Goal: Task Accomplishment & Management: Manage account settings

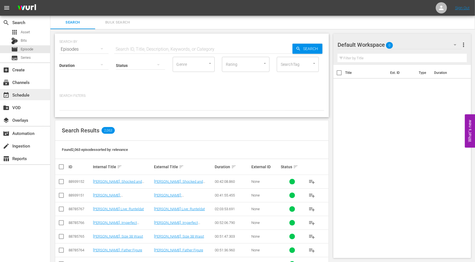
click at [32, 95] on div "event_available Schedule" at bounding box center [25, 94] width 50 height 11
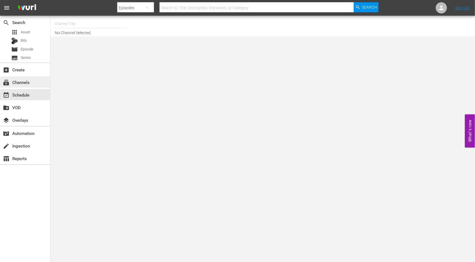
click at [26, 81] on div "subscriptions Channels" at bounding box center [15, 81] width 31 height 5
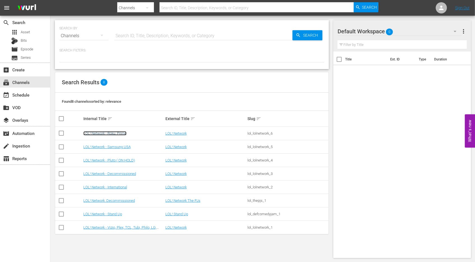
click at [114, 132] on link "LOL! Network - Roku, Prime" at bounding box center [104, 133] width 43 height 4
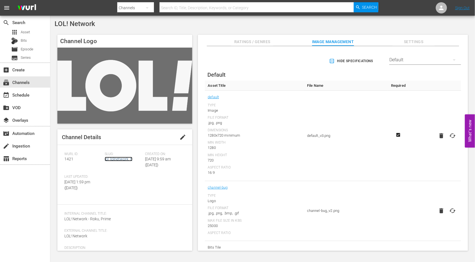
click at [120, 160] on link "lol_lolnetwork_6" at bounding box center [119, 159] width 28 height 4
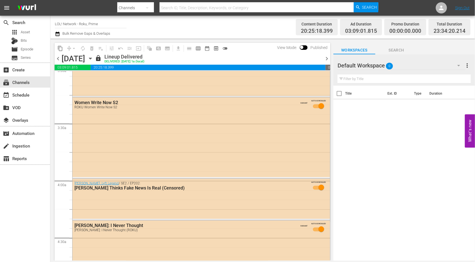
scroll to position [344, 0]
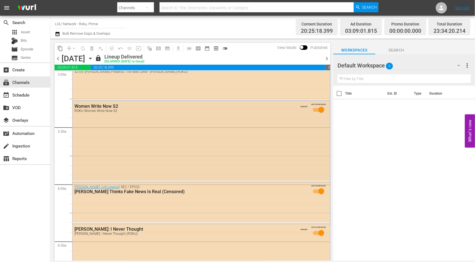
click at [119, 153] on div "Women Write Now S2 ROKU Women Write Now S2 VARIANT AUTO-SCHEDULED" at bounding box center [200, 141] width 257 height 80
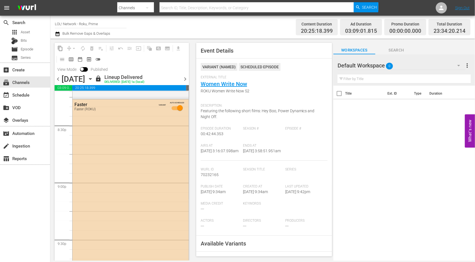
scroll to position [2310, 0]
click at [80, 202] on div "Faster Faster (ROKU) VARIANT AUTO-SCHEDULED" at bounding box center [130, 202] width 116 height 212
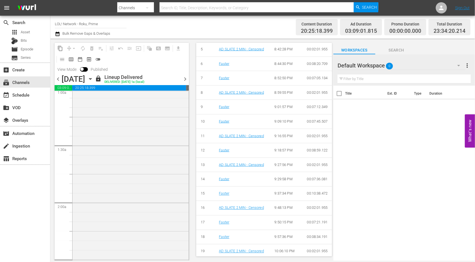
scroll to position [0, 0]
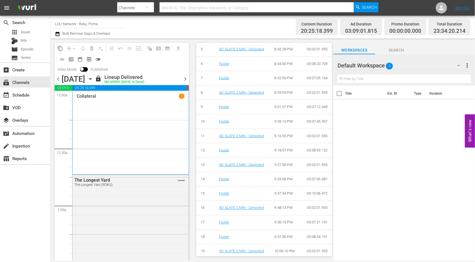
click at [85, 79] on div "[DATE]" at bounding box center [74, 78] width 24 height 9
click at [186, 79] on span "chevron_right" at bounding box center [185, 79] width 7 height 7
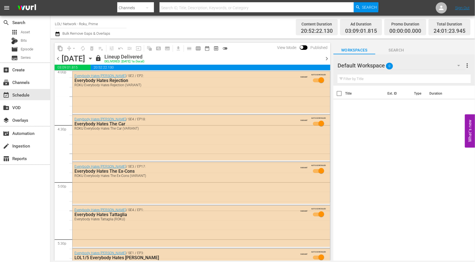
scroll to position [1688, 0]
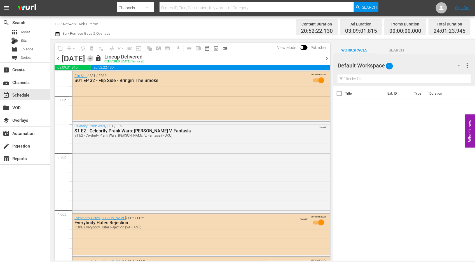
click at [93, 59] on icon "button" at bounding box center [90, 58] width 6 height 6
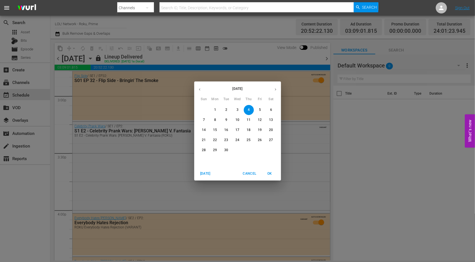
click at [261, 108] on span "5" at bounding box center [260, 109] width 10 height 5
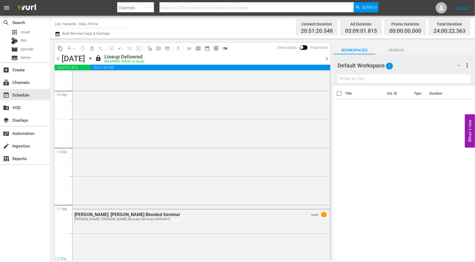
scroll to position [2588, 0]
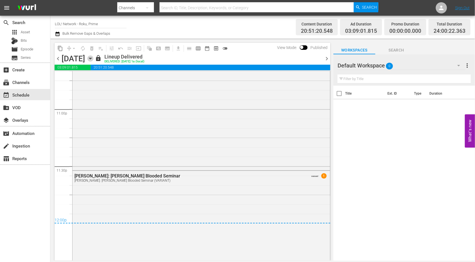
click at [93, 59] on icon "button" at bounding box center [90, 58] width 6 height 6
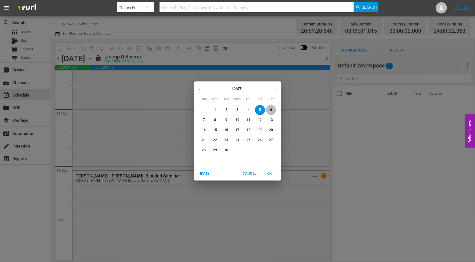
click at [270, 110] on p "6" at bounding box center [271, 109] width 2 height 5
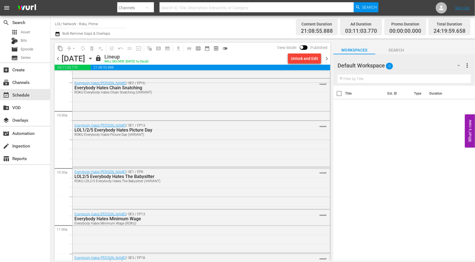
scroll to position [1099, 0]
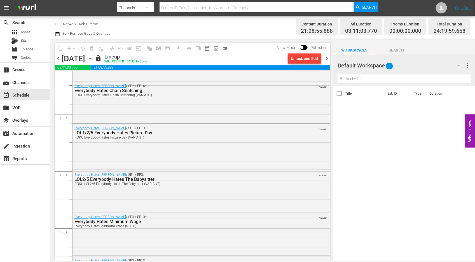
click at [93, 58] on icon "button" at bounding box center [90, 58] width 6 height 6
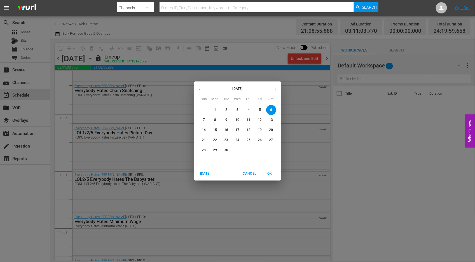
click at [260, 120] on p "12" at bounding box center [260, 120] width 4 height 5
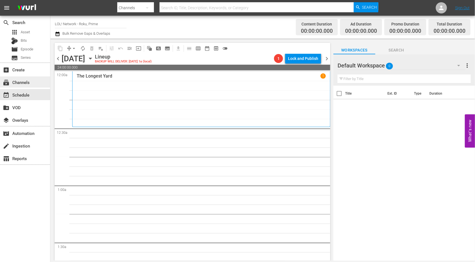
click at [24, 84] on div "subscriptions Channels" at bounding box center [15, 81] width 31 height 5
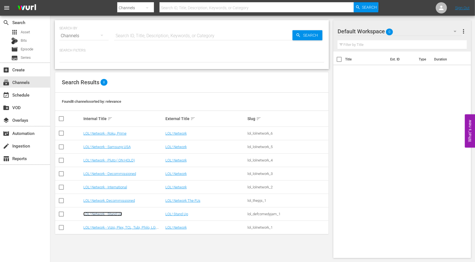
click at [109, 212] on link "LOL! Network - Stand Up" at bounding box center [102, 214] width 39 height 4
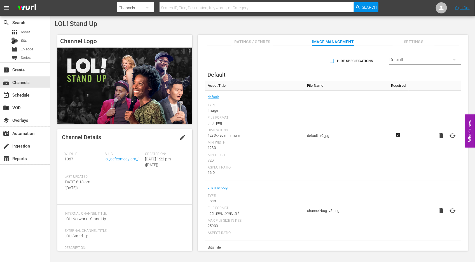
click at [126, 163] on div "Slug: lol_defcomedyjam_1" at bounding box center [125, 163] width 40 height 23
click at [126, 158] on link "lol_defcomedyjam_1" at bounding box center [122, 159] width 35 height 4
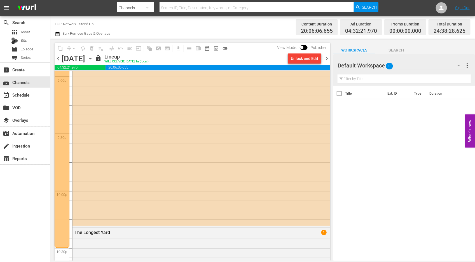
scroll to position [2192, 0]
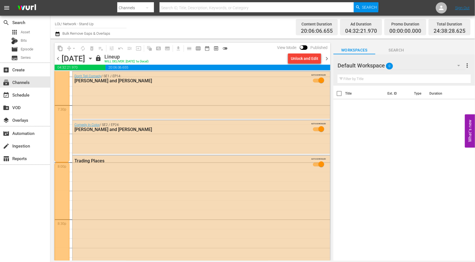
click at [93, 56] on icon "button" at bounding box center [90, 58] width 6 height 6
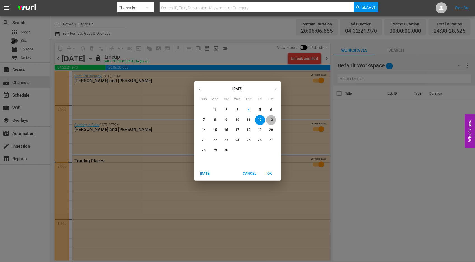
click at [269, 122] on p "13" at bounding box center [271, 120] width 4 height 5
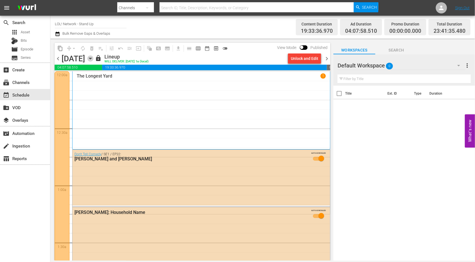
click at [93, 57] on icon "button" at bounding box center [90, 58] width 6 height 6
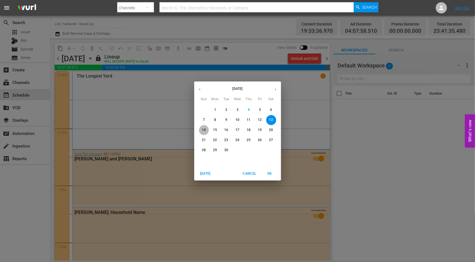
click at [205, 131] on p "14" at bounding box center [204, 130] width 4 height 5
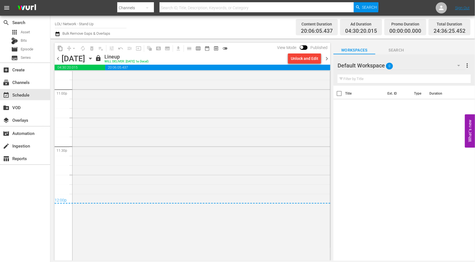
scroll to position [2663, 0]
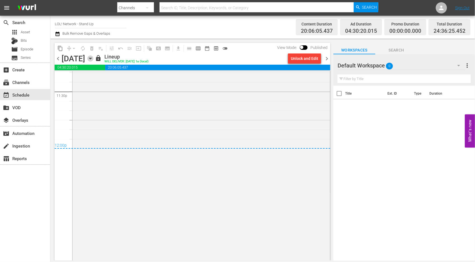
click at [93, 59] on icon "button" at bounding box center [90, 58] width 6 height 6
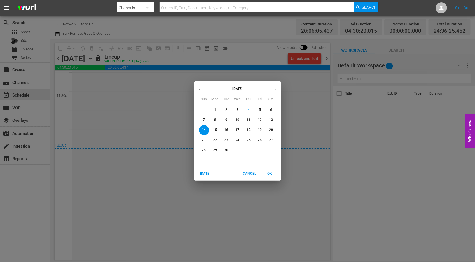
click at [217, 131] on p "15" at bounding box center [215, 130] width 4 height 5
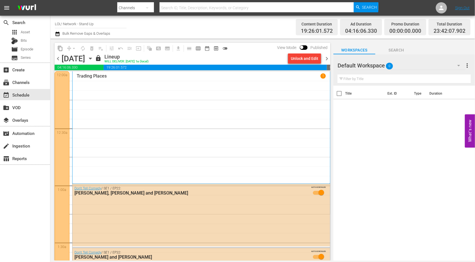
click at [93, 60] on icon "button" at bounding box center [90, 58] width 6 height 6
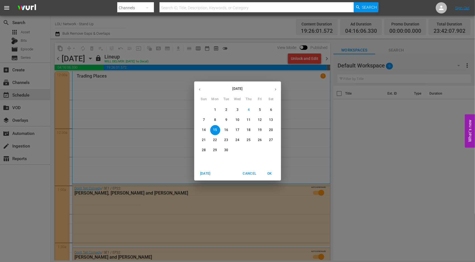
click at [231, 133] on div "16" at bounding box center [226, 130] width 11 height 10
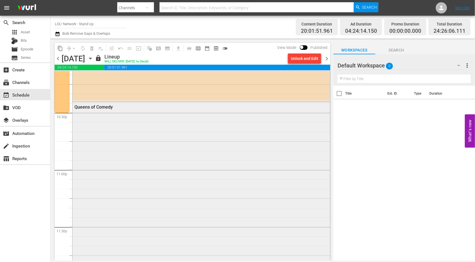
scroll to position [2490, 0]
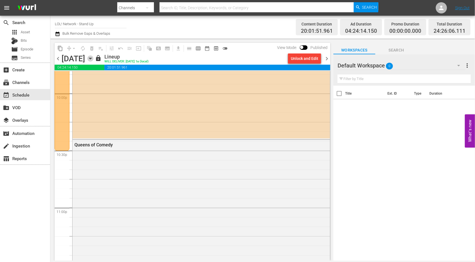
click at [93, 58] on icon "button" at bounding box center [90, 58] width 6 height 6
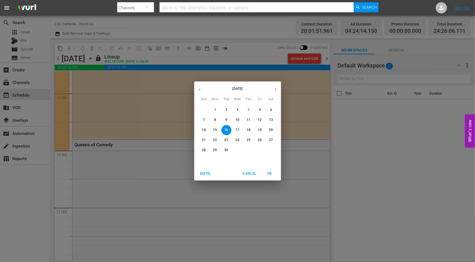
click at [243, 139] on div "24" at bounding box center [237, 140] width 11 height 10
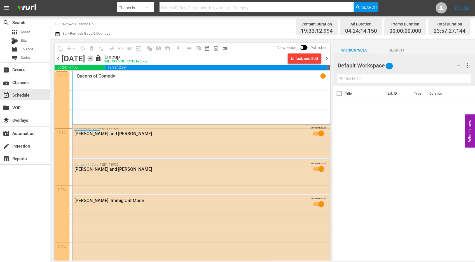
click at [93, 57] on icon "button" at bounding box center [90, 58] width 6 height 6
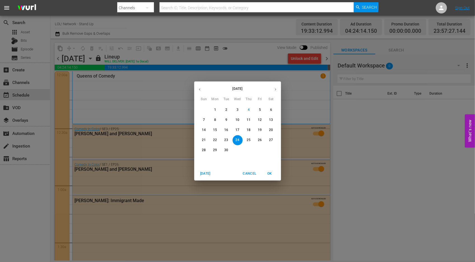
click at [273, 140] on p "27" at bounding box center [271, 140] width 4 height 5
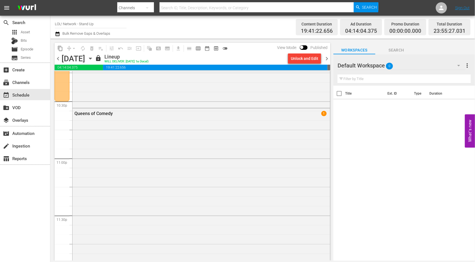
scroll to position [2568, 0]
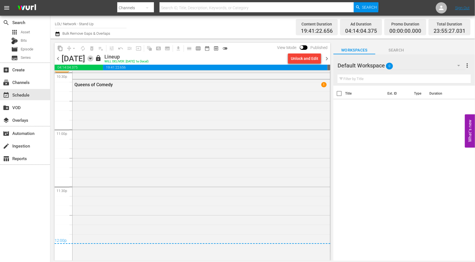
click at [91, 59] on icon "button" at bounding box center [90, 58] width 3 height 1
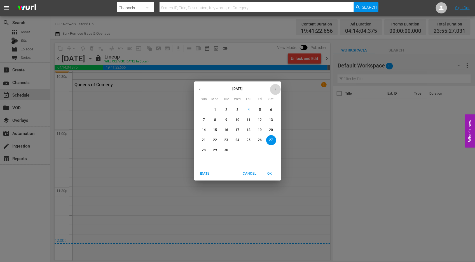
click at [272, 91] on button "button" at bounding box center [275, 89] width 11 height 11
click at [239, 107] on span "1" at bounding box center [238, 109] width 10 height 5
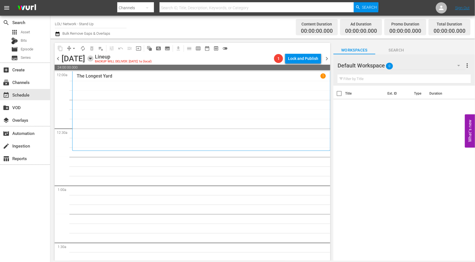
click at [93, 58] on icon "button" at bounding box center [90, 58] width 6 height 6
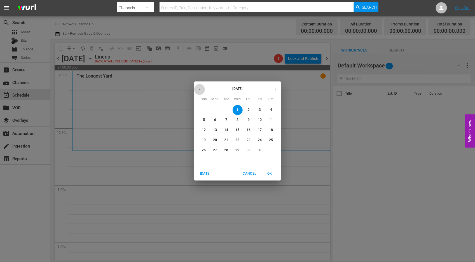
click at [198, 91] on icon "button" at bounding box center [200, 89] width 4 height 4
click at [258, 131] on p "19" at bounding box center [260, 130] width 4 height 5
